Goal: Task Accomplishment & Management: Manage account settings

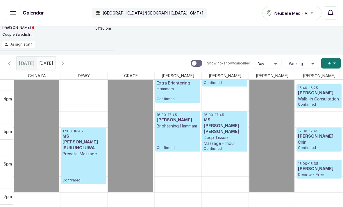
scroll to position [485, 0]
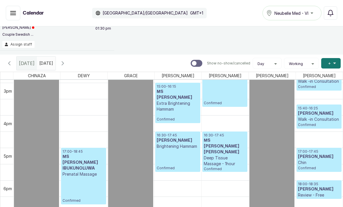
click at [66, 66] on icon "button" at bounding box center [62, 63] width 7 height 7
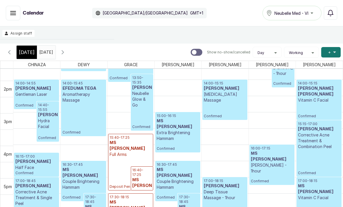
scroll to position [445, 0]
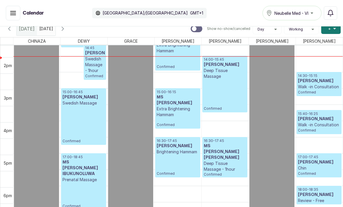
scroll to position [452, 0]
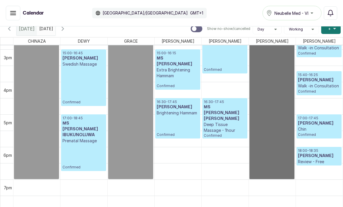
click at [264, 163] on link "10:00 - 19:00 SARAH S SICK LEAVE" at bounding box center [271, 33] width 45 height 293
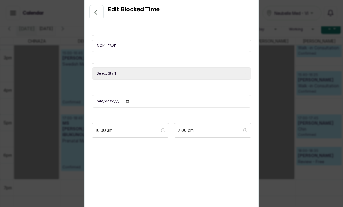
select select "7d9a89a2-aaf5-47a7-801d-4bb651f44a4d"
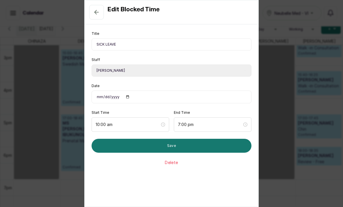
click at [97, 14] on icon "button" at bounding box center [96, 12] width 7 height 7
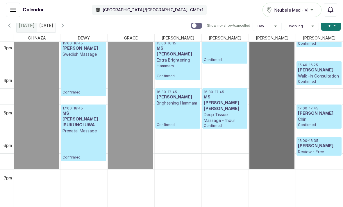
scroll to position [491, 0]
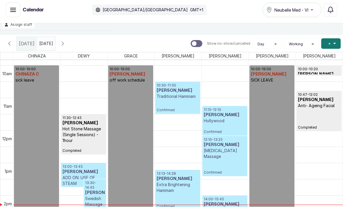
click at [44, 37] on input "text" at bounding box center [40, 42] width 7 height 10
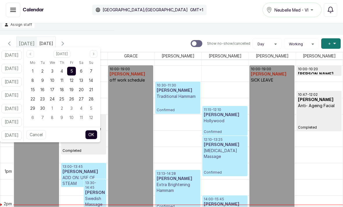
type input "dd/MM/yyyy"
click at [86, 67] on div "6" at bounding box center [81, 71] width 10 height 9
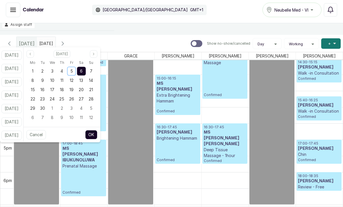
click at [95, 67] on div "7" at bounding box center [91, 71] width 9 height 9
click at [97, 130] on button "OK" at bounding box center [91, 134] width 12 height 9
type input "07/09/2025"
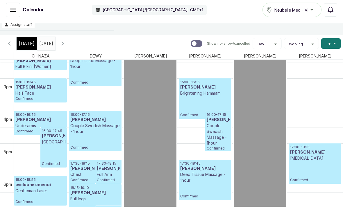
click at [66, 40] on icon "button" at bounding box center [62, 43] width 7 height 7
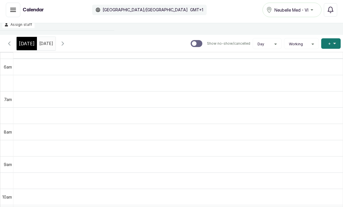
click at [12, 40] on icon "button" at bounding box center [9, 43] width 7 height 7
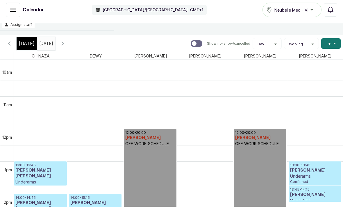
click at [28, 40] on span "[DATE]" at bounding box center [27, 43] width 16 height 7
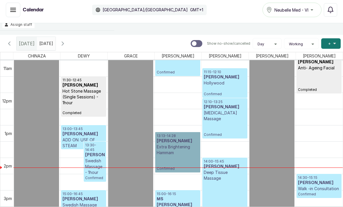
click at [173, 132] on link "13:13 - 14:28 Okeke Zika Extra Brightening Hammam Confirmed" at bounding box center [177, 152] width 45 height 40
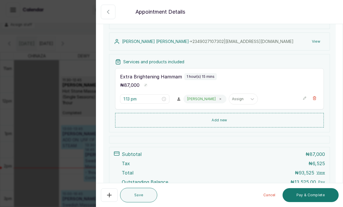
click at [112, 12] on button "Show no-show/cancelled" at bounding box center [108, 12] width 15 height 15
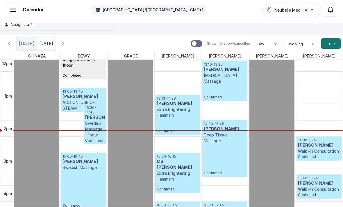
click at [70, 37] on button "Show no-show/cancelled" at bounding box center [63, 44] width 14 height 14
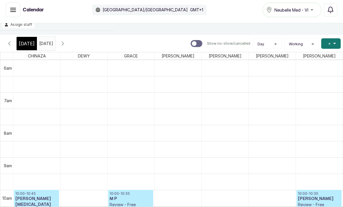
click at [70, 37] on button "Show no-show/cancelled" at bounding box center [63, 44] width 14 height 14
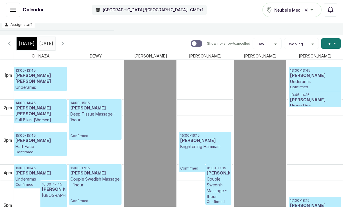
click at [330, 41] on span "+" at bounding box center [329, 44] width 3 height 6
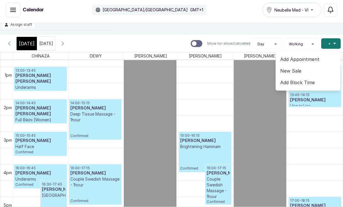
click at [304, 56] on span "Add Appointment" at bounding box center [308, 59] width 56 height 7
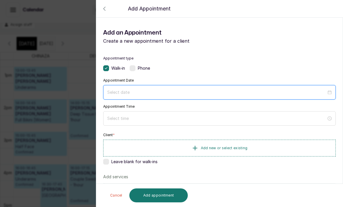
click at [137, 94] on input at bounding box center [216, 92] width 219 height 6
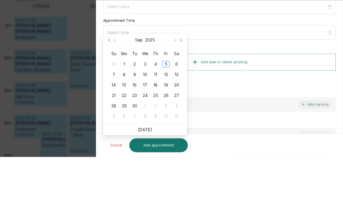
type input "2025/09/07"
click at [117, 120] on td "7" at bounding box center [113, 125] width 10 height 10
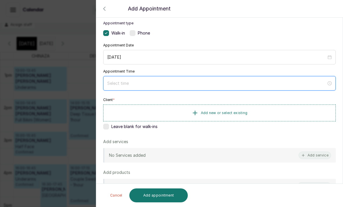
click at [144, 81] on input at bounding box center [216, 83] width 219 height 6
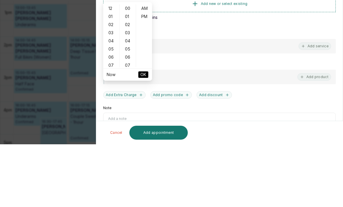
click at [113, 124] on div "07" at bounding box center [111, 128] width 14 height 8
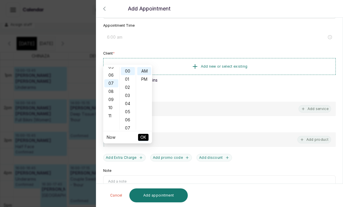
click at [113, 71] on div "06" at bounding box center [111, 75] width 14 height 8
type input "6:00 pm"
click at [146, 75] on div "PM" at bounding box center [144, 79] width 14 height 8
click at [148, 134] on button "OK" at bounding box center [143, 137] width 10 height 7
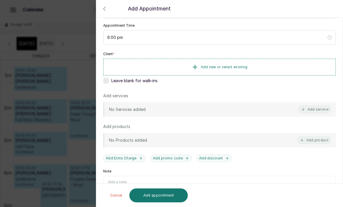
click at [102, 7] on icon "button" at bounding box center [104, 8] width 7 height 7
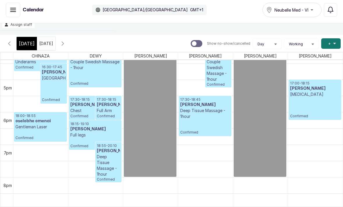
scroll to position [574, 0]
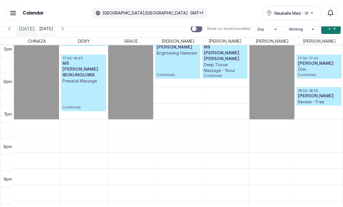
scroll to position [531, 0]
